Goal: Task Accomplishment & Management: Manage account settings

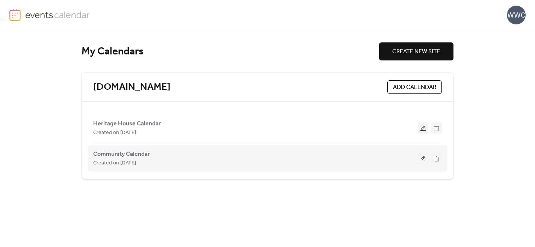
click at [424, 158] on button at bounding box center [423, 158] width 11 height 11
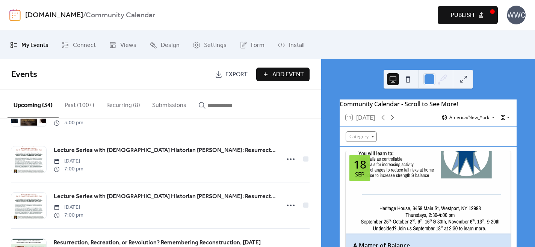
scroll to position [180, 0]
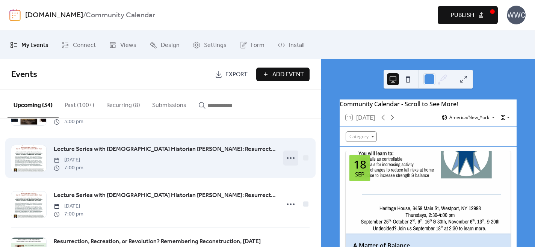
click at [290, 159] on circle at bounding box center [291, 158] width 2 height 2
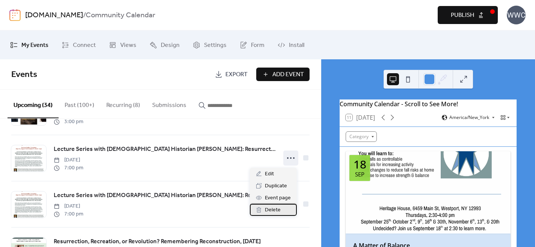
click at [274, 211] on span "Delete" at bounding box center [273, 210] width 16 height 9
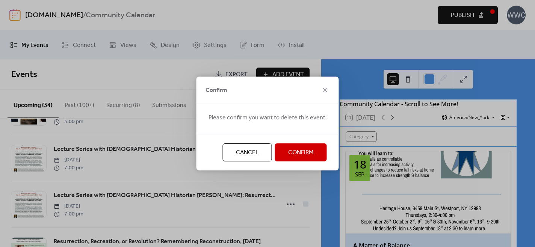
click at [288, 149] on span "Confirm" at bounding box center [301, 152] width 26 height 9
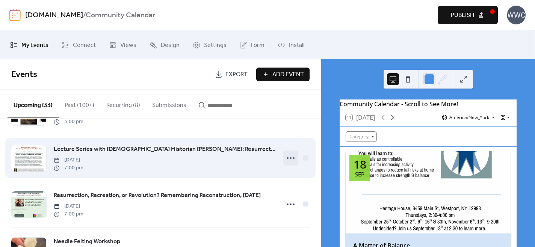
click at [290, 159] on icon at bounding box center [291, 158] width 12 height 12
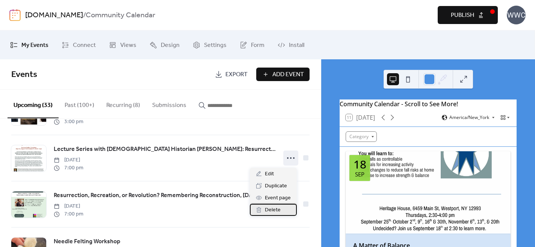
click at [275, 211] on span "Delete" at bounding box center [273, 210] width 16 height 9
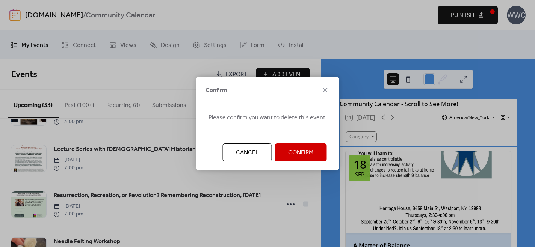
click at [297, 154] on span "Confirm" at bounding box center [301, 152] width 26 height 9
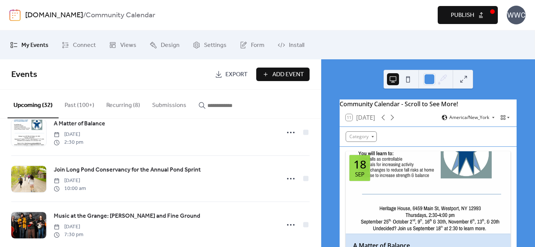
scroll to position [0, 0]
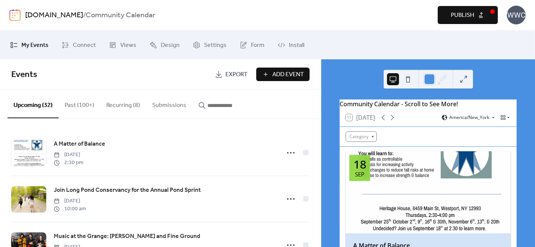
click at [472, 18] on span "Publish" at bounding box center [462, 15] width 23 height 9
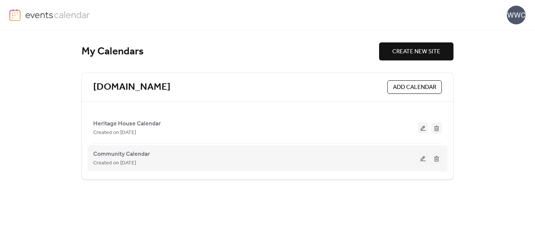
click at [423, 156] on button at bounding box center [423, 158] width 11 height 11
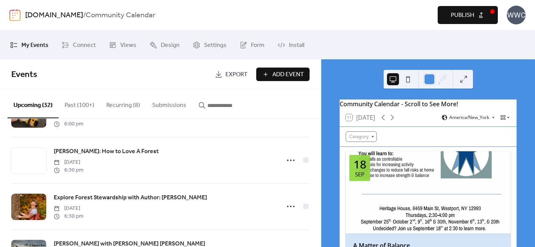
scroll to position [270, 0]
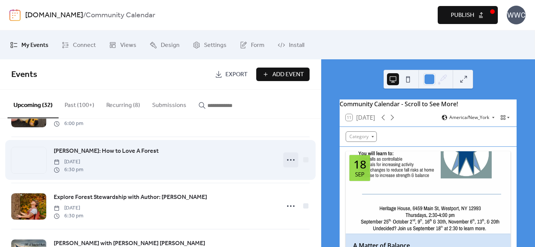
click at [289, 162] on icon at bounding box center [291, 160] width 12 height 12
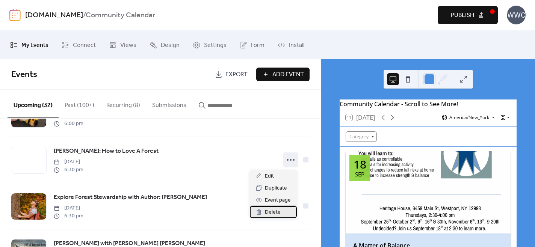
click at [273, 212] on span "Delete" at bounding box center [273, 212] width 16 height 9
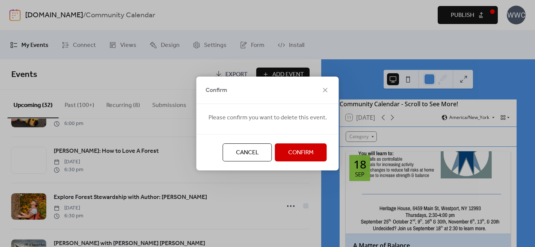
click at [292, 151] on span "Confirm" at bounding box center [301, 152] width 26 height 9
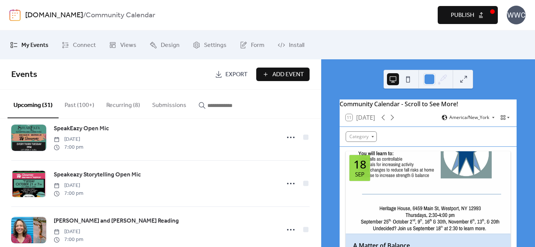
scroll to position [619, 0]
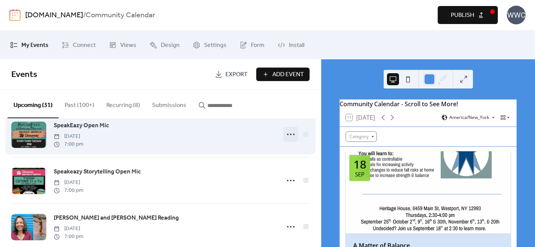
click at [290, 137] on icon at bounding box center [291, 134] width 12 height 12
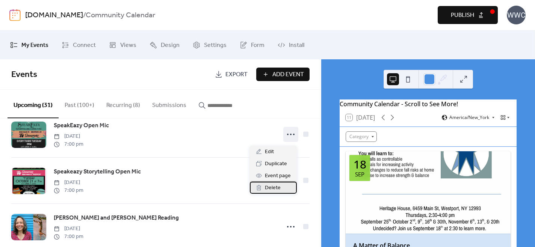
click at [271, 187] on span "Delete" at bounding box center [273, 188] width 16 height 9
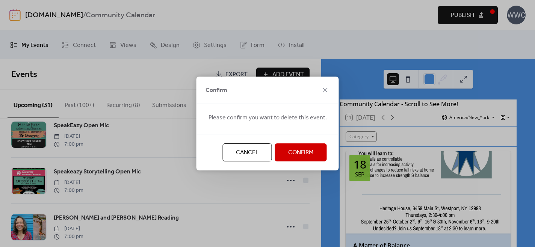
click at [288, 153] on span "Confirm" at bounding box center [301, 152] width 26 height 9
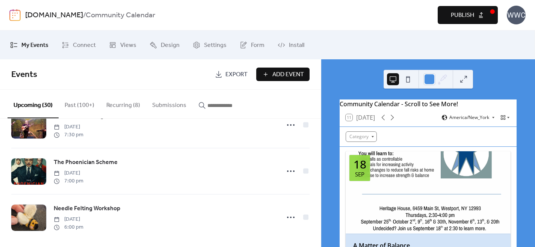
scroll to position [1186, 0]
